Goal: Task Accomplishment & Management: Use online tool/utility

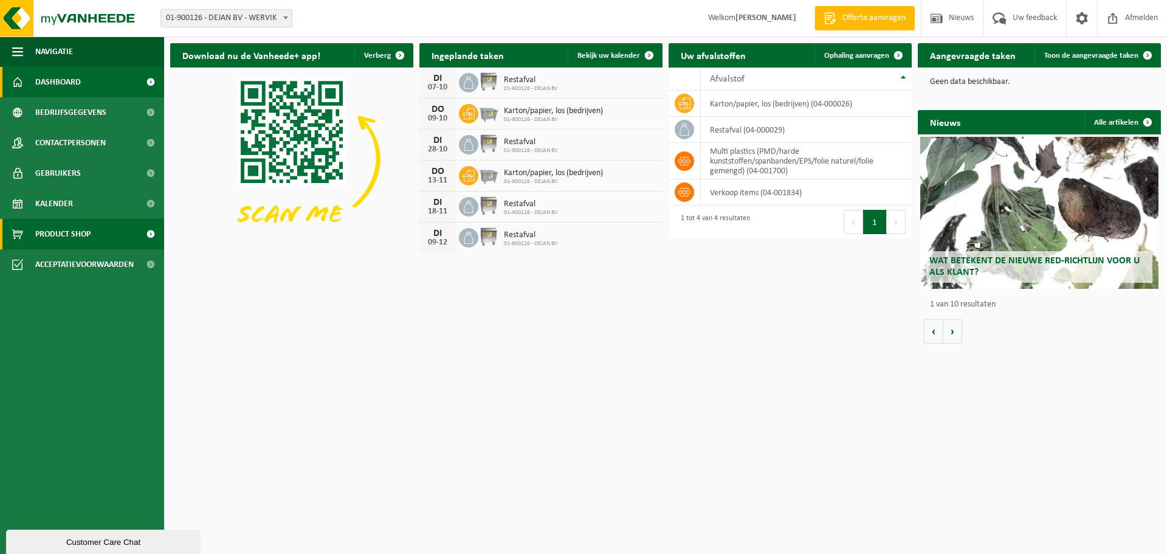
click at [55, 237] on span "Product Shop" at bounding box center [62, 234] width 55 height 30
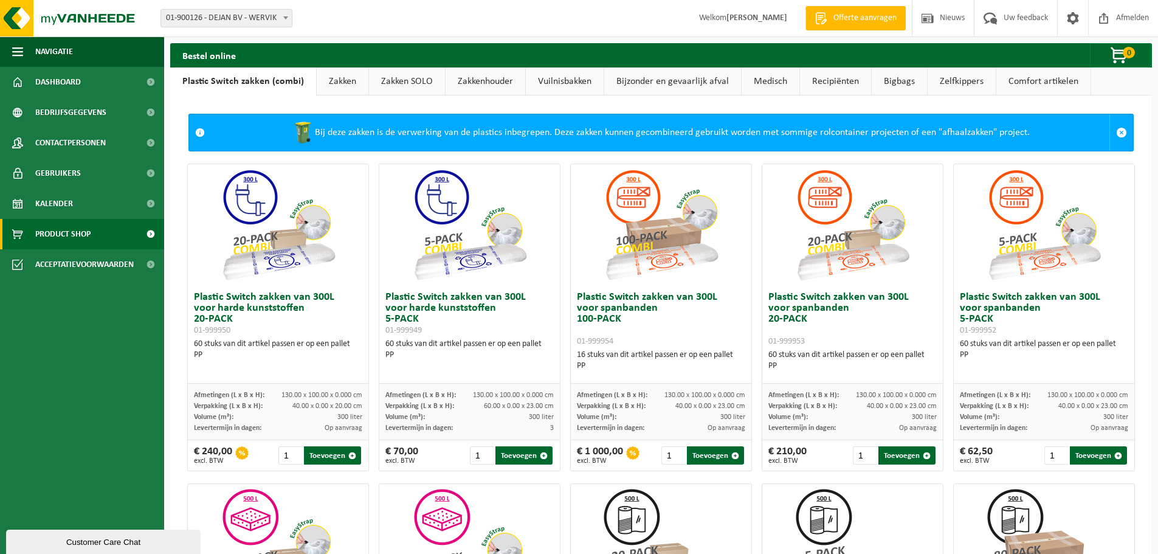
click at [575, 83] on link "Vuilnisbakken" at bounding box center [565, 81] width 78 height 28
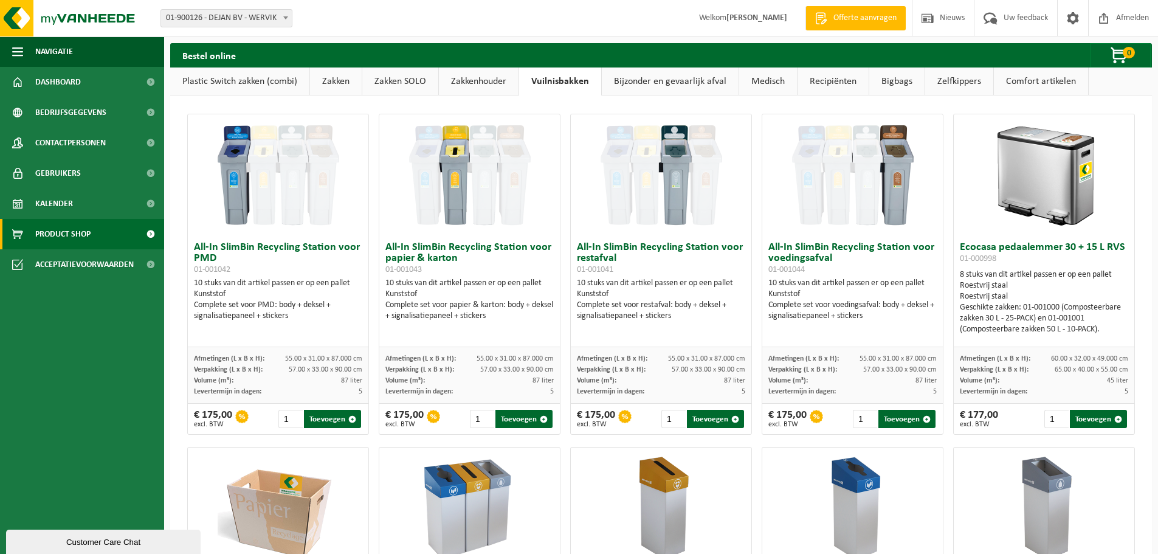
click at [264, 207] on img at bounding box center [279, 175] width 122 height 122
click at [276, 252] on h3 "All-In SlimBin Recycling Station voor PMD 01-001042" at bounding box center [278, 258] width 168 height 33
click at [74, 84] on span "Dashboard" at bounding box center [58, 82] width 46 height 30
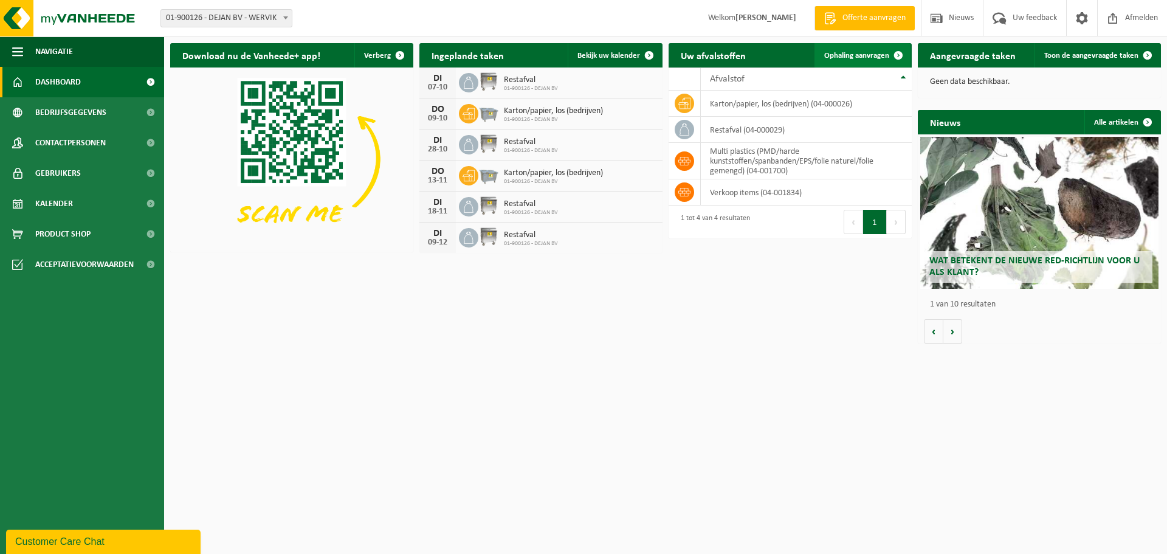
click at [878, 53] on span "Ophaling aanvragen" at bounding box center [856, 56] width 65 height 8
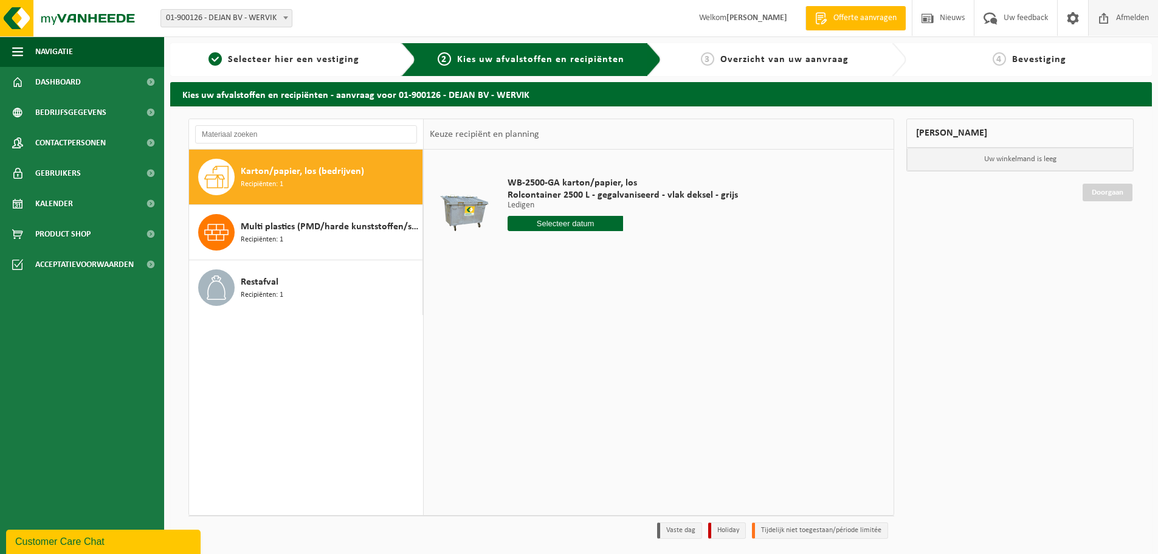
click at [1104, 22] on span at bounding box center [1103, 18] width 18 height 36
